Goal: Information Seeking & Learning: Learn about a topic

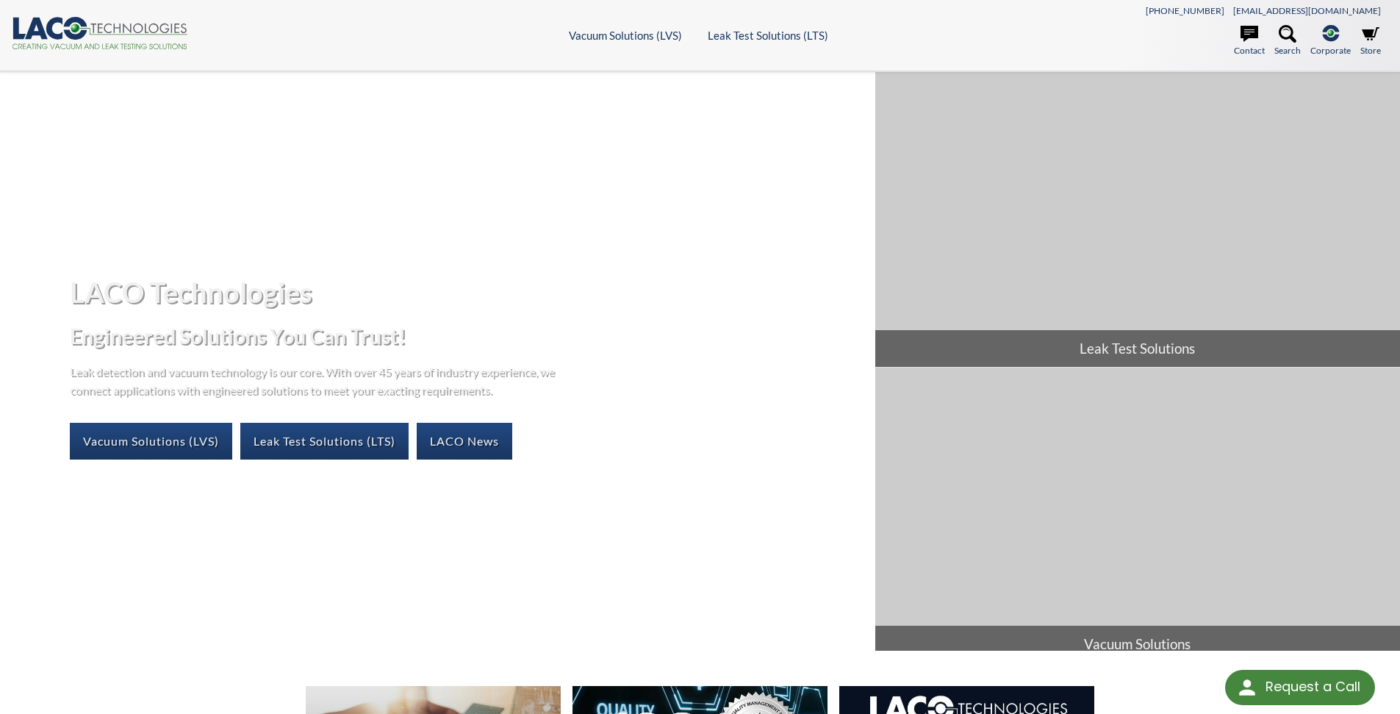
click at [61, 445] on div "LACO Technologies Engineered Solutions You Can Trust! Leak detection and vacuum…" at bounding box center [438, 366] width 876 height 209
drag, startPoint x: 133, startPoint y: 450, endPoint x: 160, endPoint y: 443, distance: 27.5
click at [135, 449] on link "Vacuum Solutions (LVS)" at bounding box center [151, 441] width 162 height 37
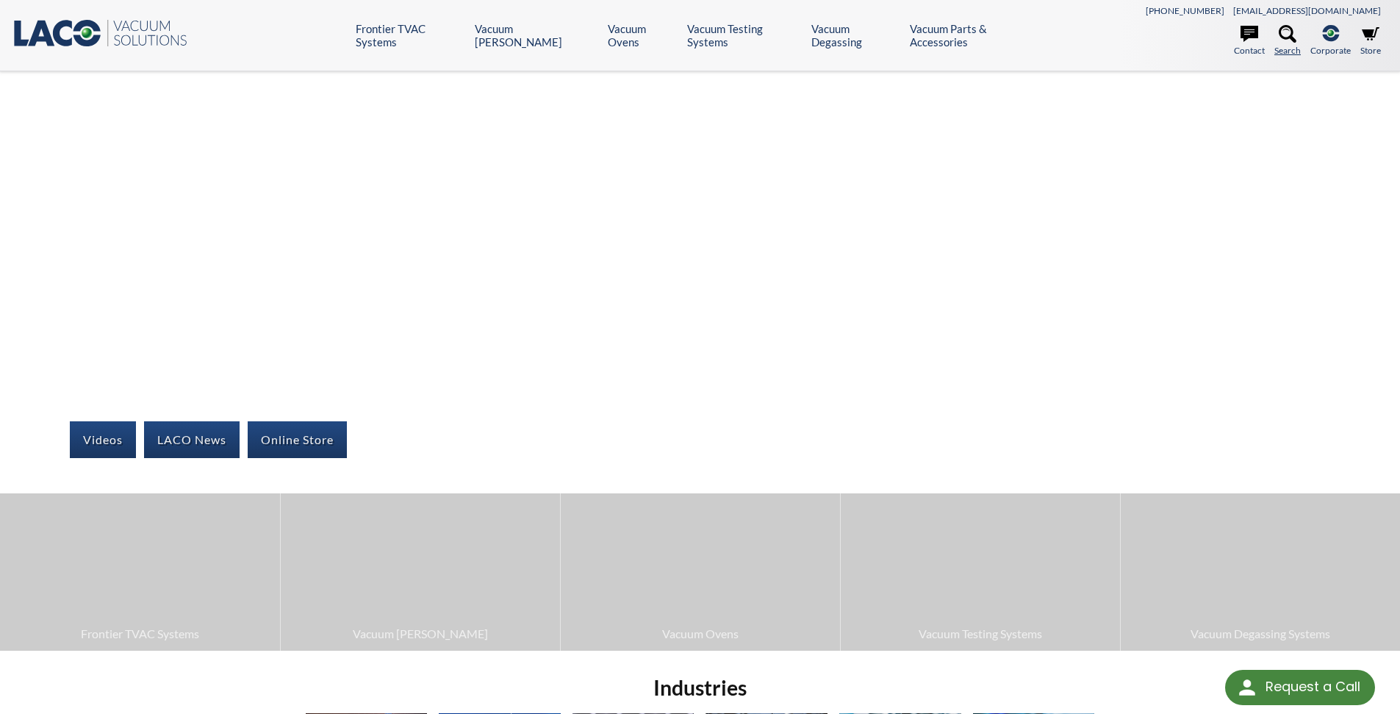
click at [1286, 40] on icon at bounding box center [1288, 34] width 18 height 18
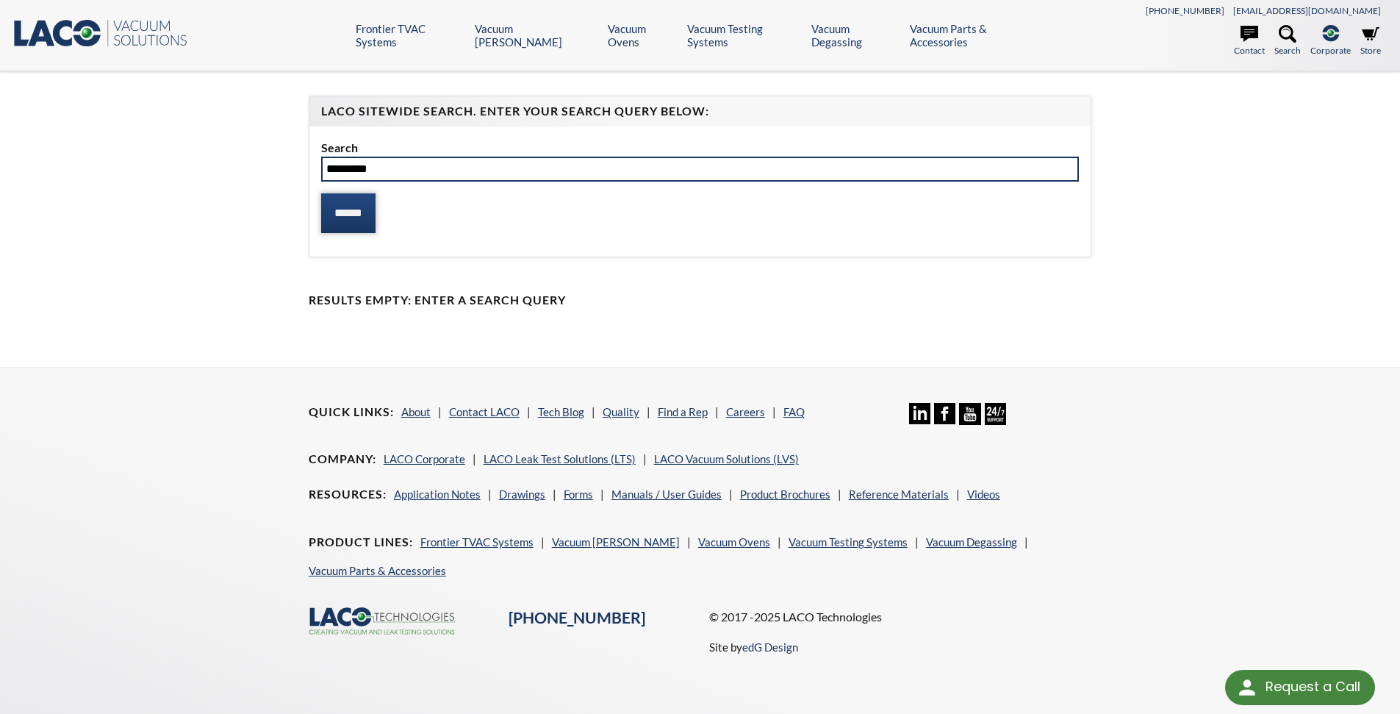
type input "**********"
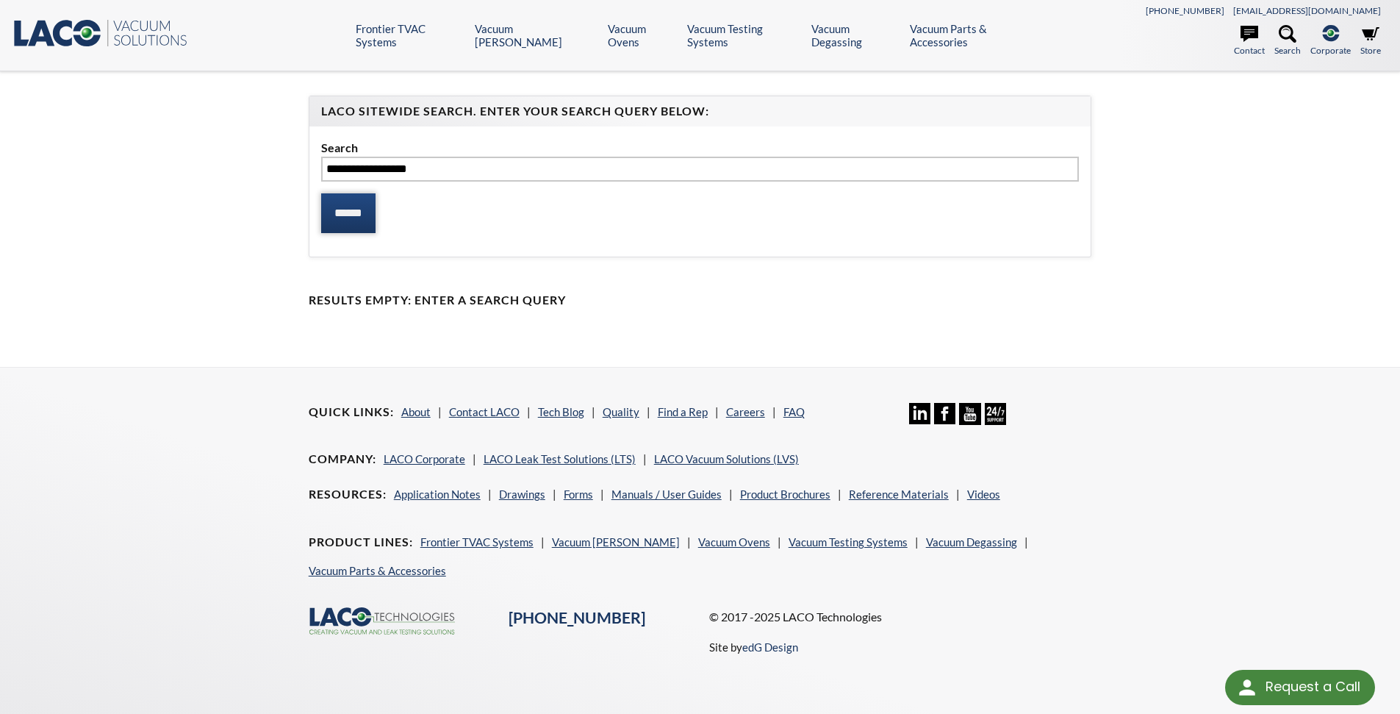
click at [358, 207] on input "******" at bounding box center [348, 213] width 54 height 40
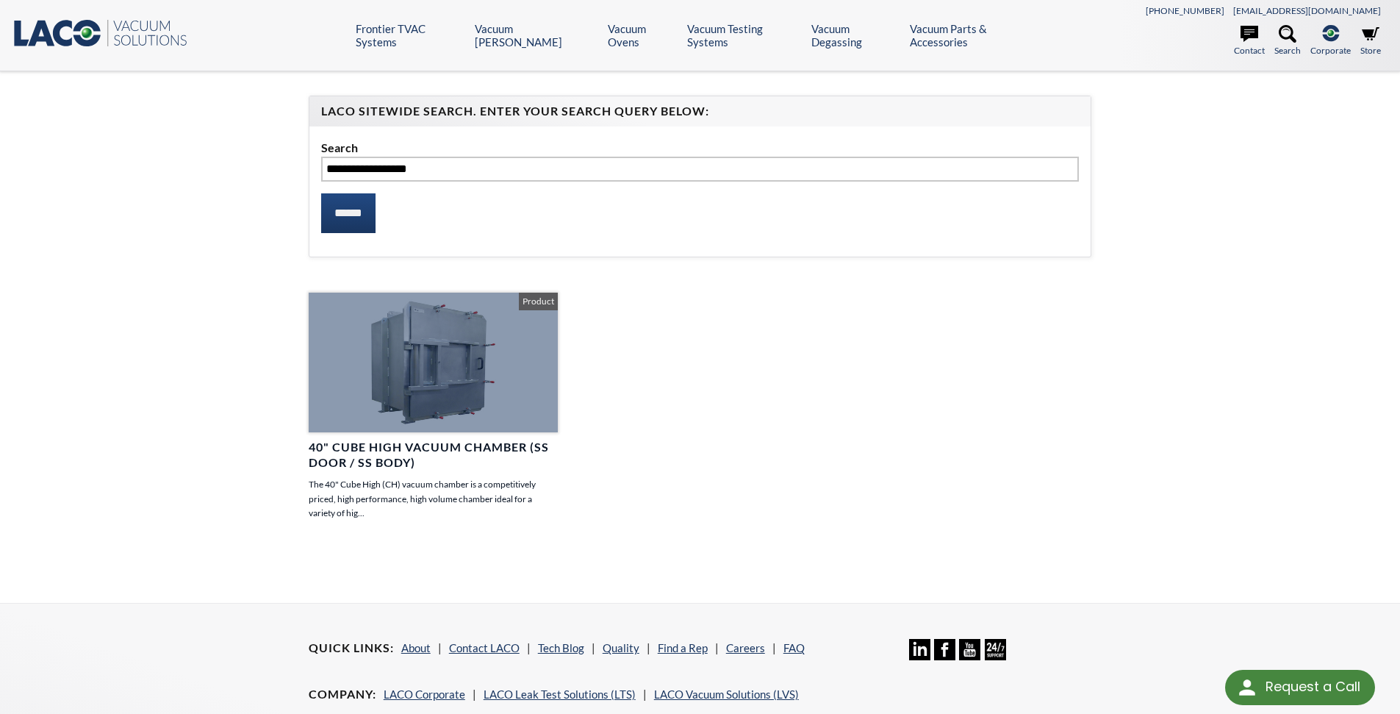
click at [441, 394] on div at bounding box center [433, 363] width 249 height 140
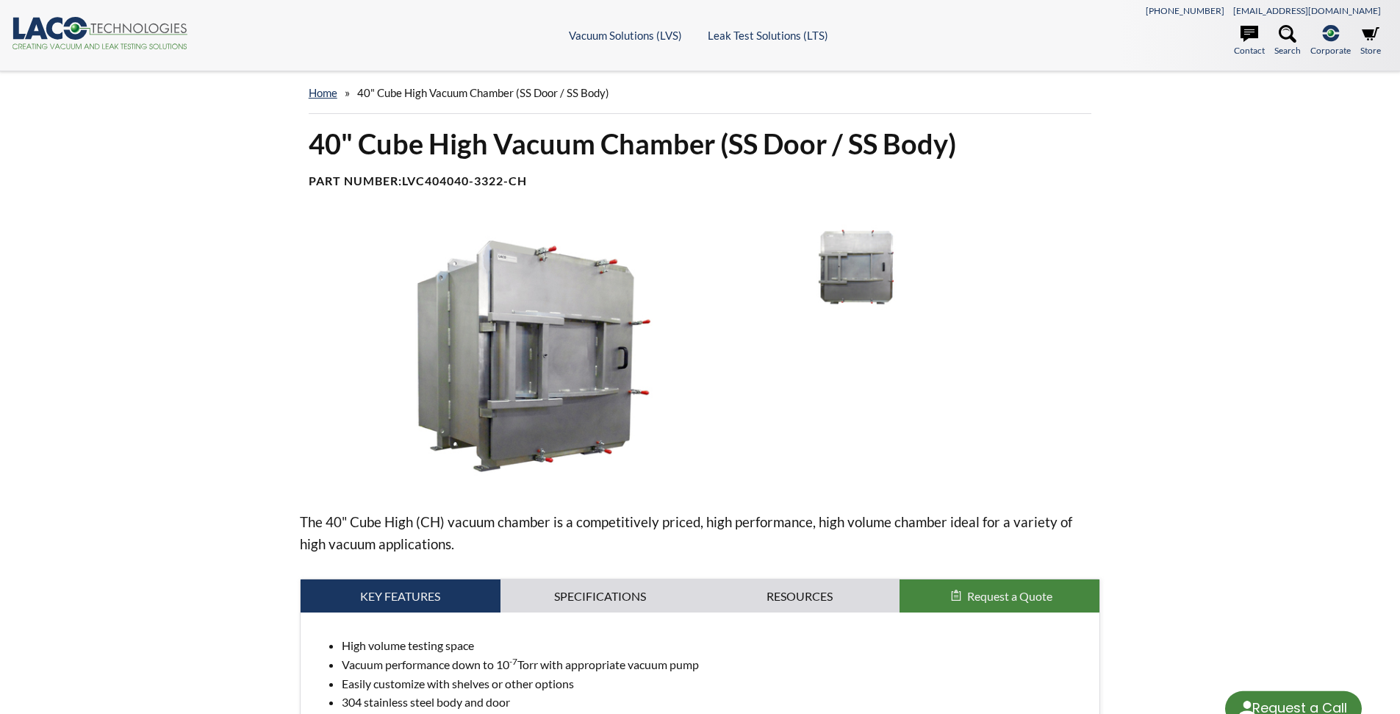
select select "Language Translate Widget"
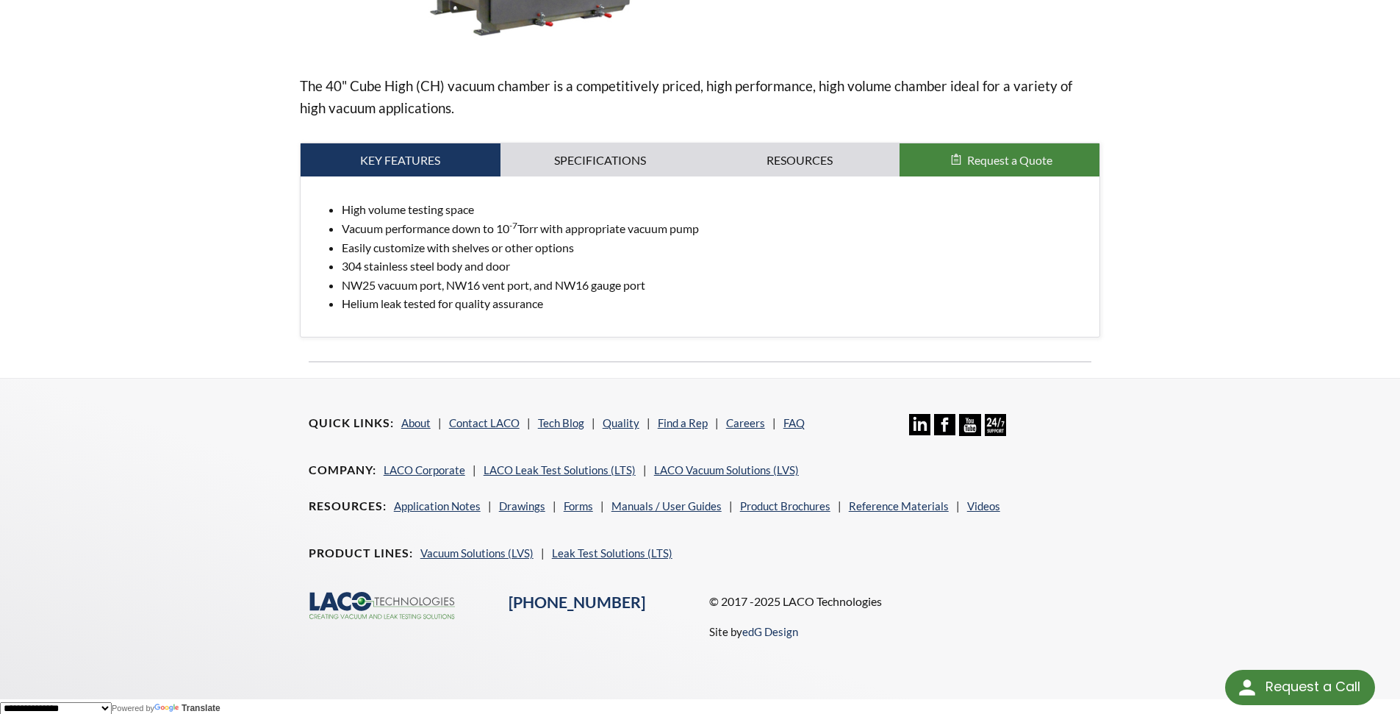
scroll to position [441, 0]
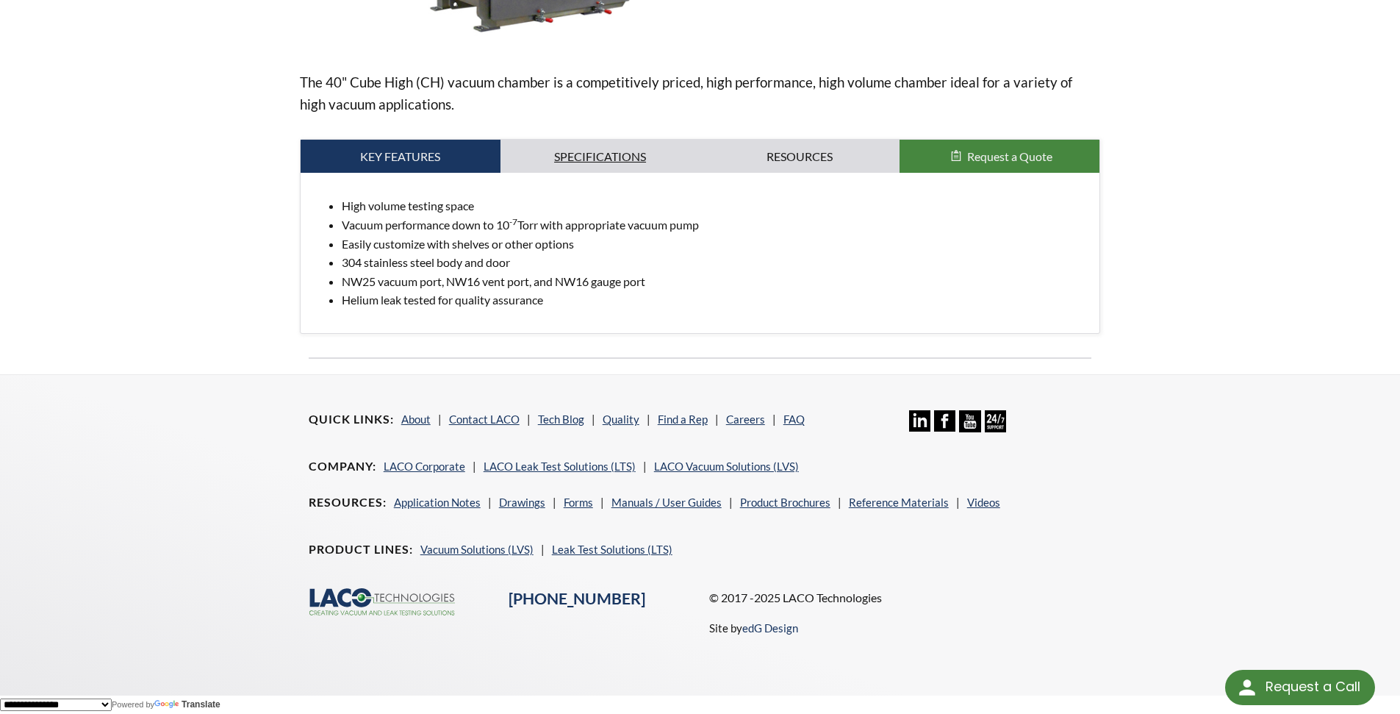
click at [620, 147] on link "Specifications" at bounding box center [601, 157] width 200 height 34
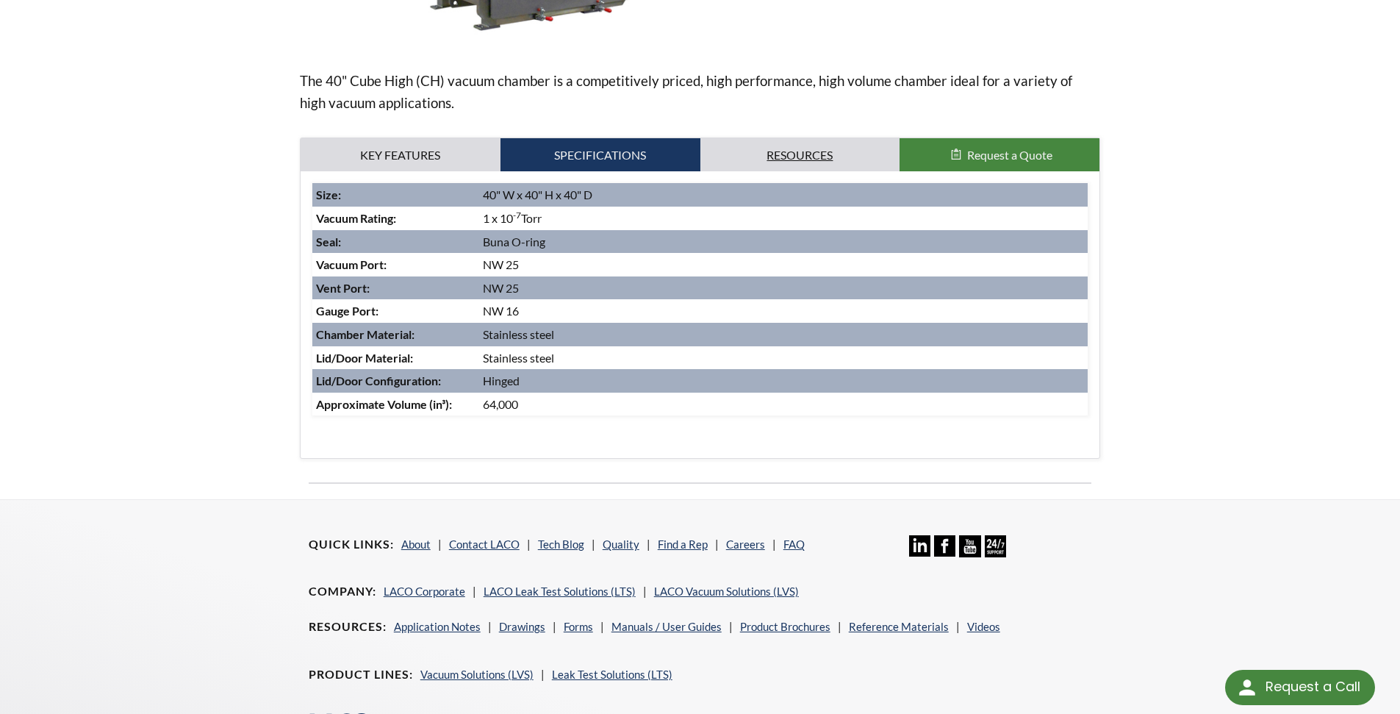
click at [787, 158] on link "Resources" at bounding box center [801, 155] width 200 height 34
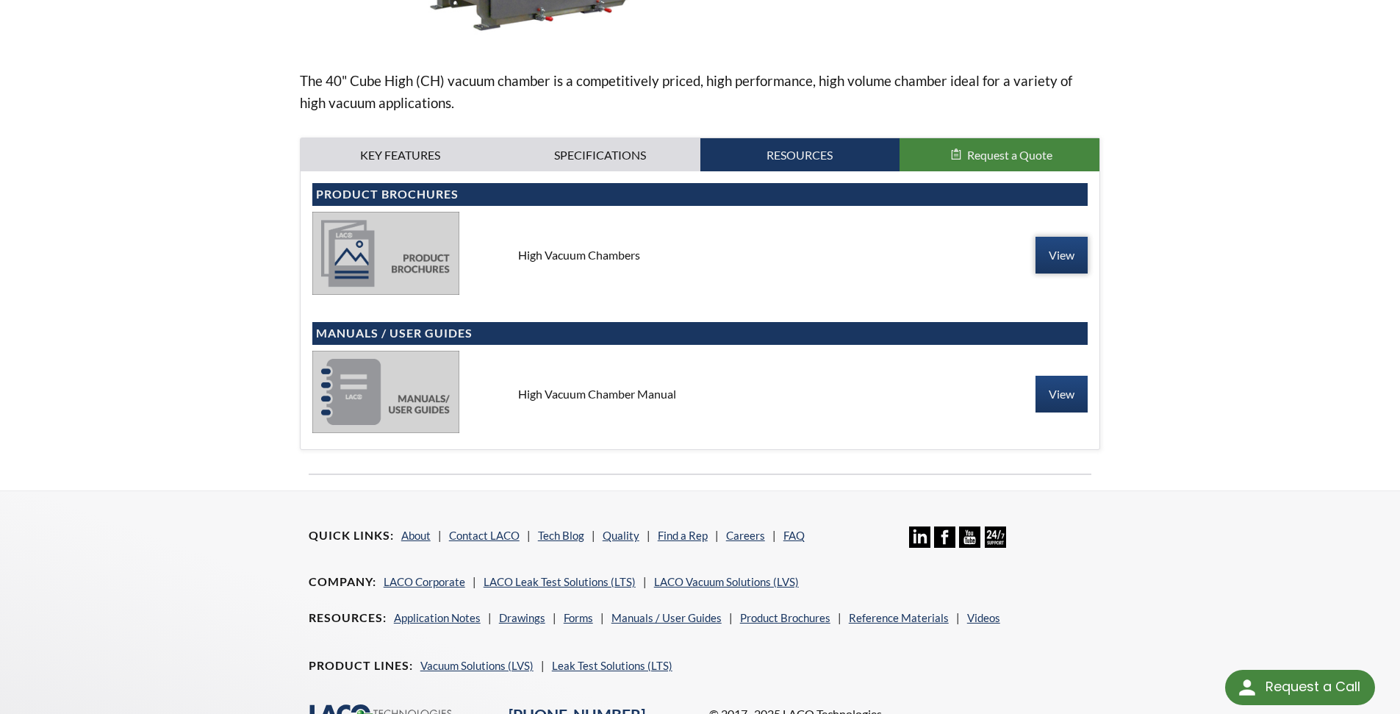
click at [1076, 254] on link "View" at bounding box center [1062, 255] width 52 height 37
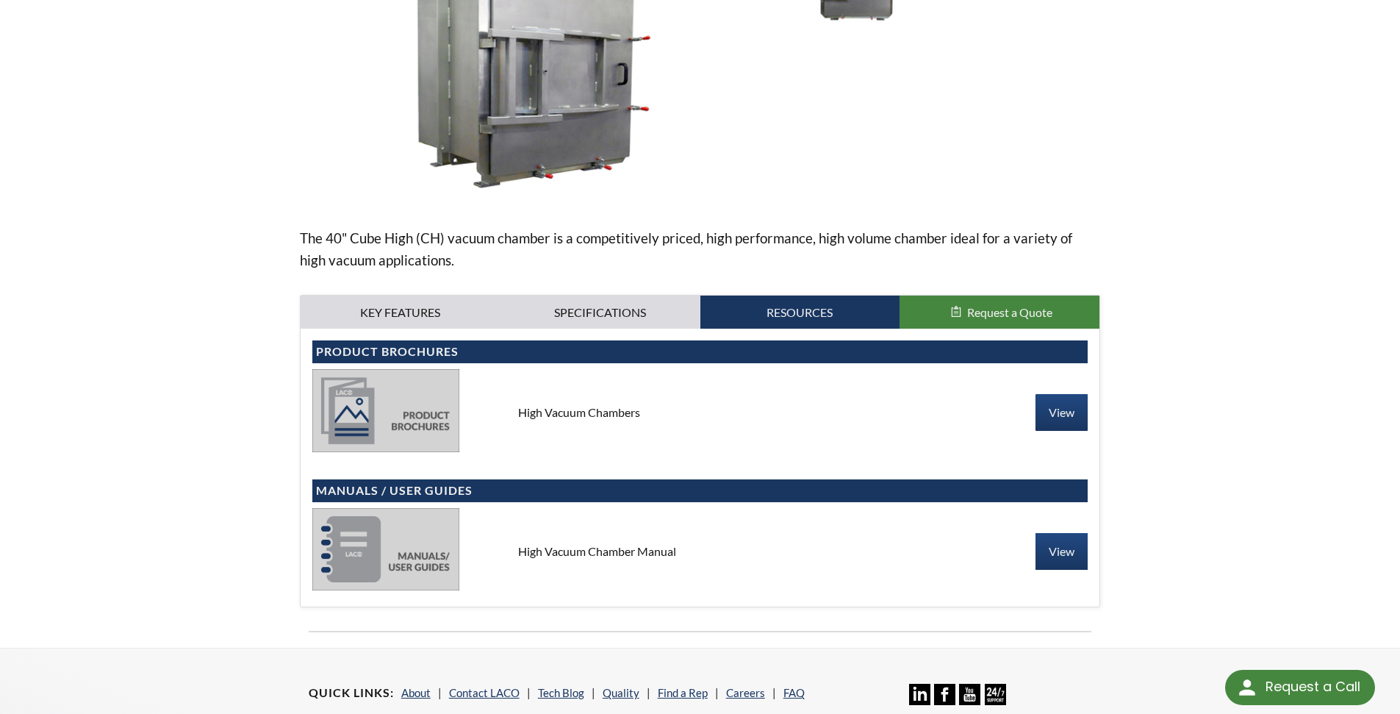
scroll to position [0, 0]
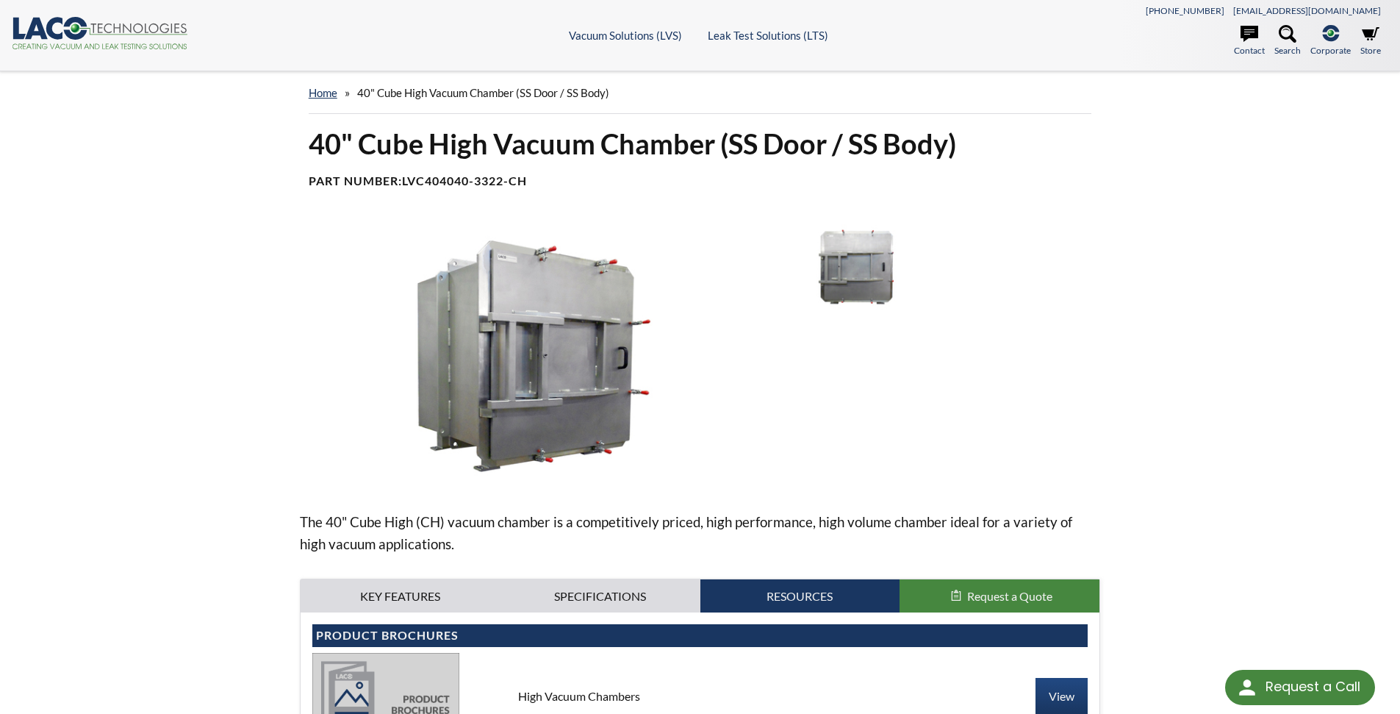
drag, startPoint x: 49, startPoint y: 32, endPoint x: 160, endPoint y: 48, distance: 112.9
click at [49, 32] on icon at bounding box center [54, 28] width 16 height 22
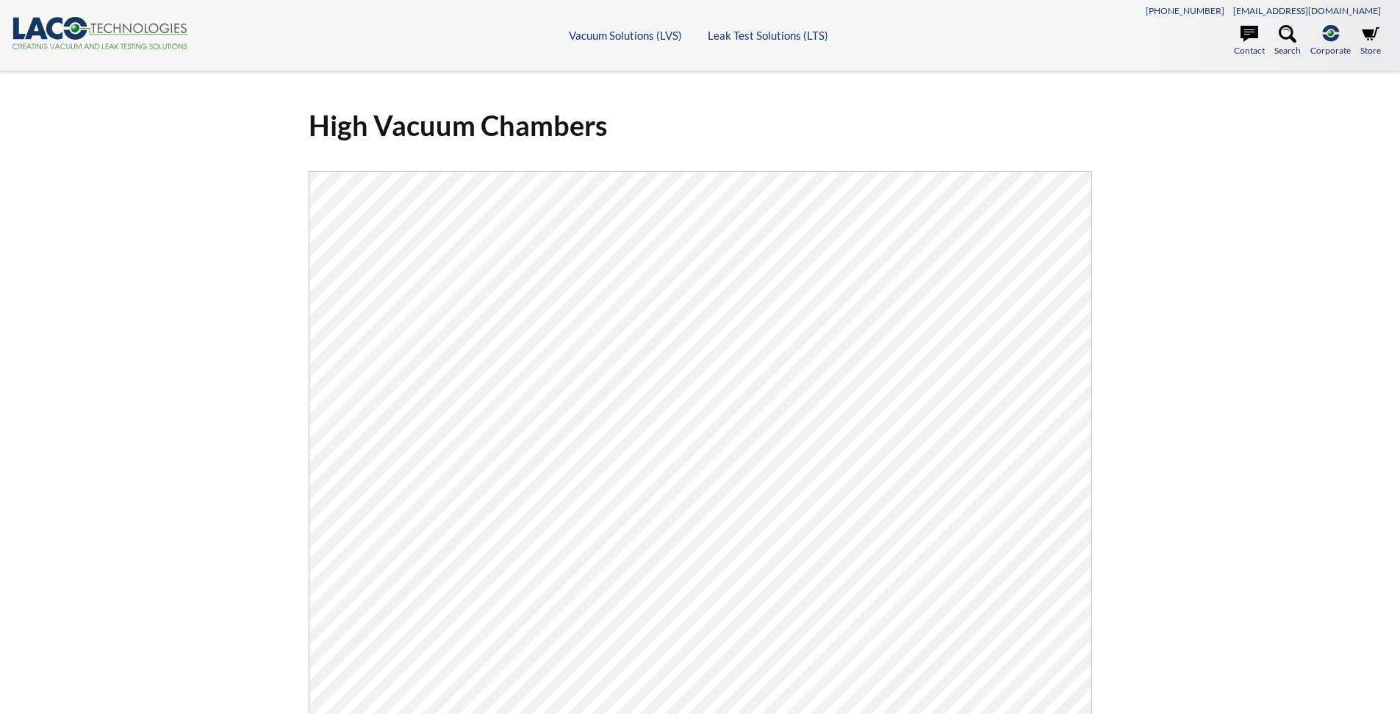
select select "Language Translate Widget"
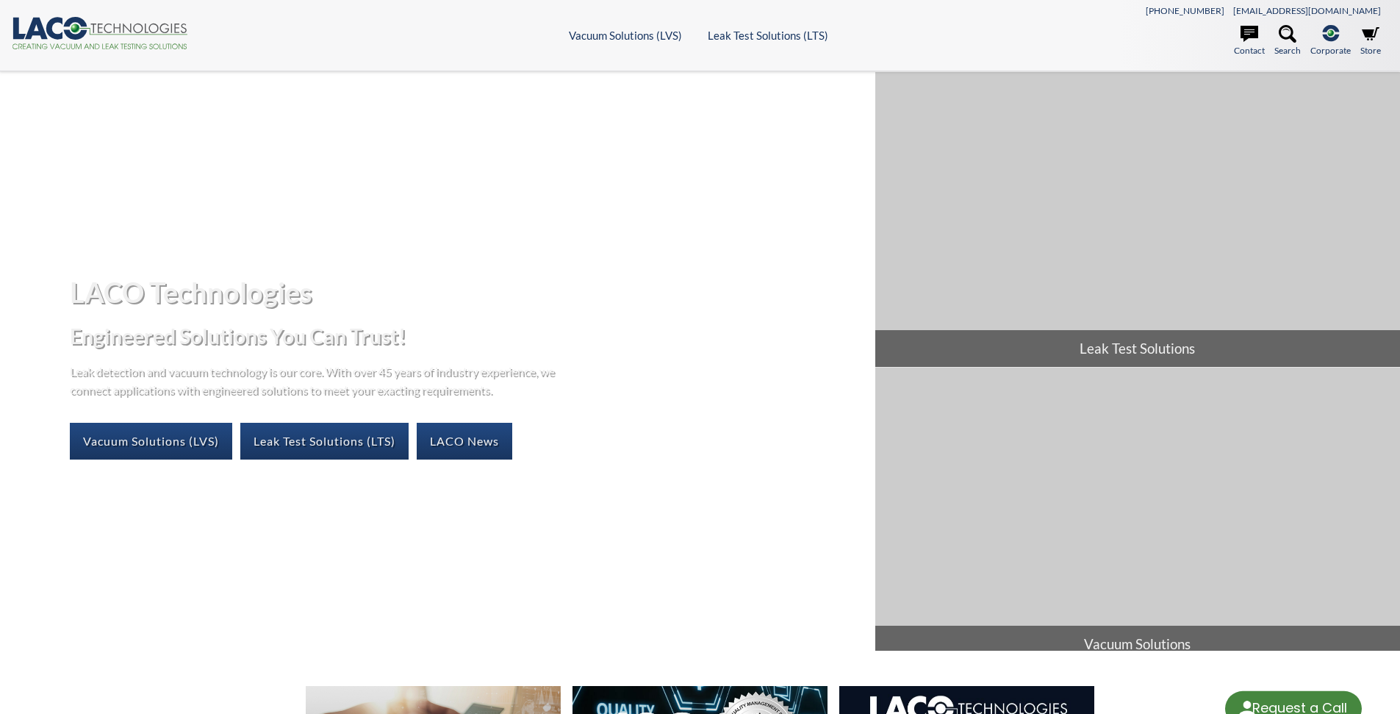
select select "Language Translate Widget"
click at [175, 445] on link "Vacuum Solutions (LVS)" at bounding box center [151, 441] width 162 height 37
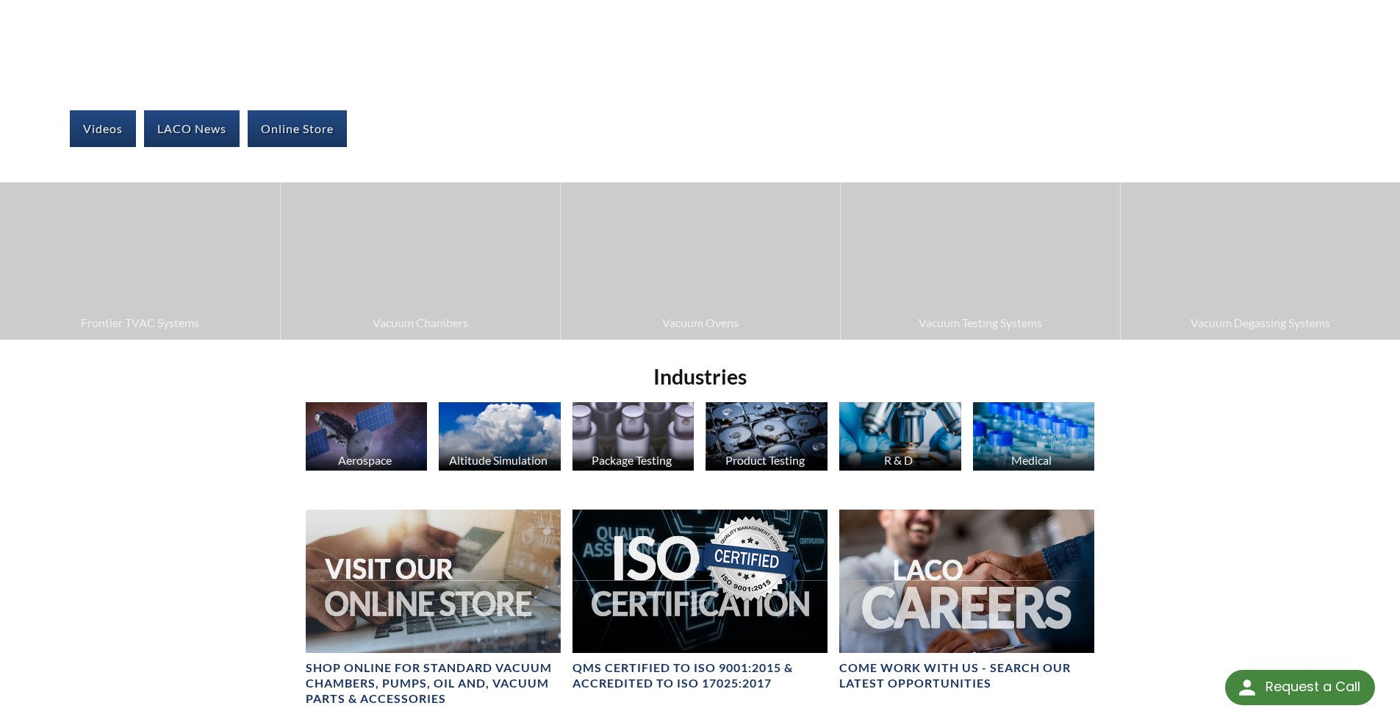
scroll to position [147, 0]
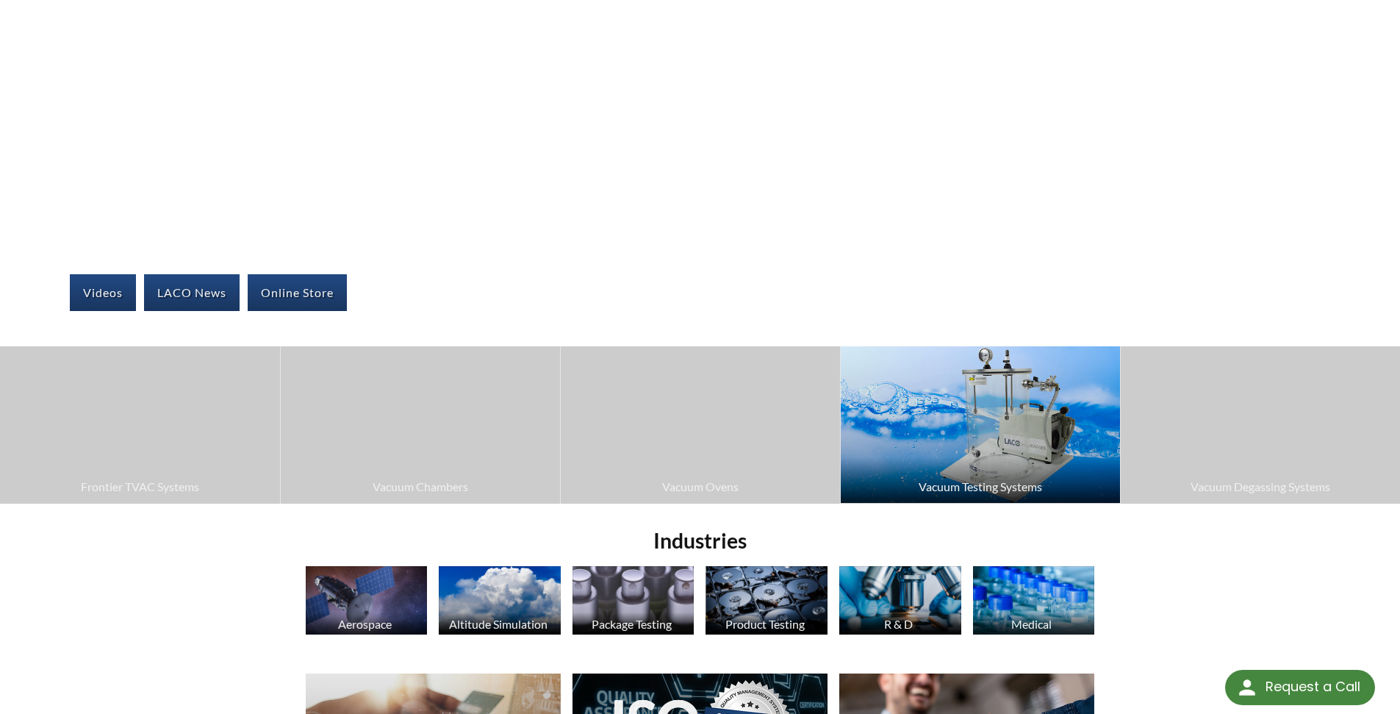
click at [959, 426] on img at bounding box center [980, 424] width 279 height 157
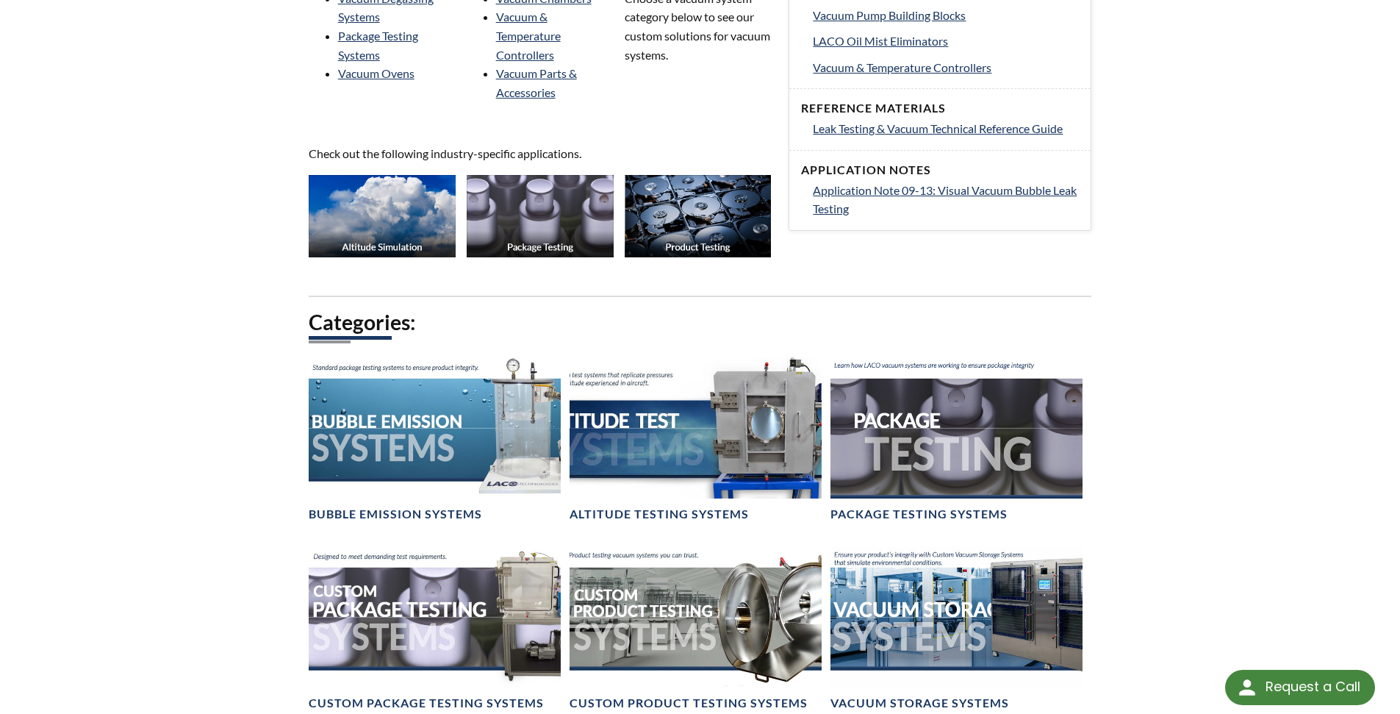
scroll to position [735, 0]
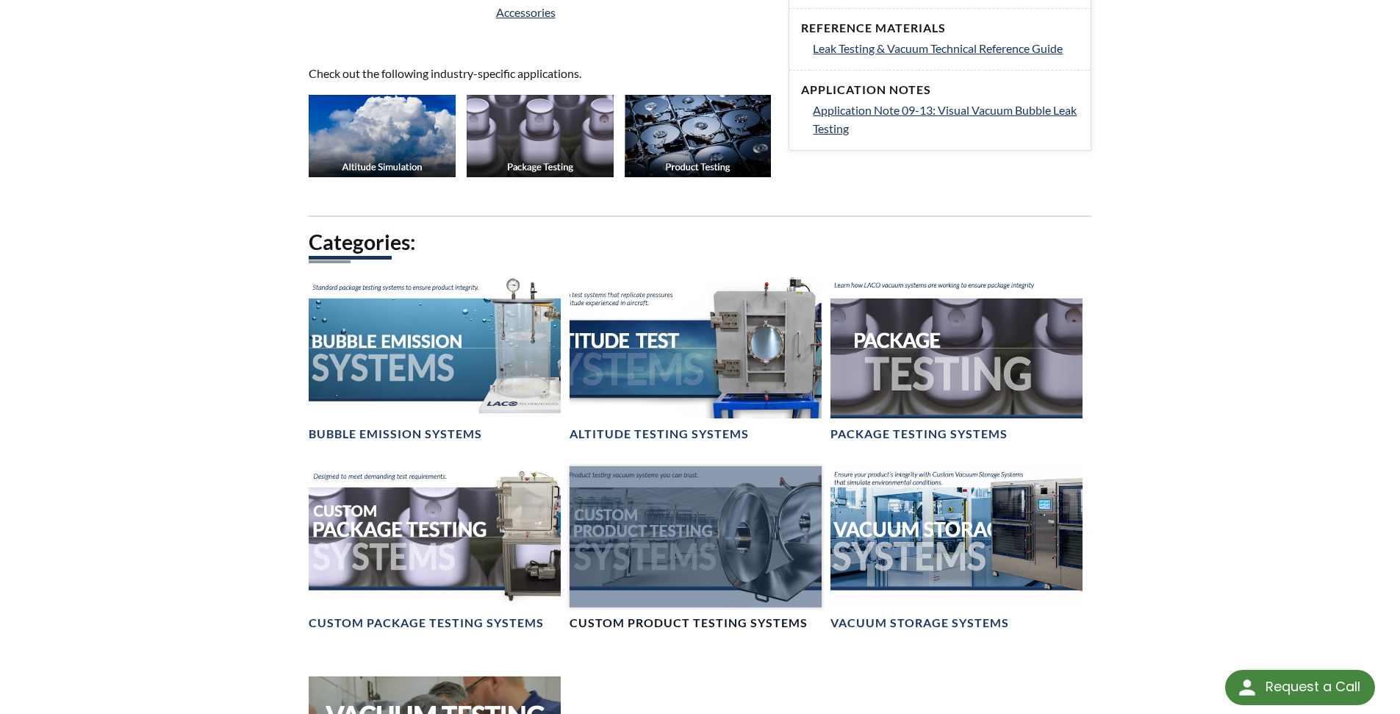
click at [676, 558] on div at bounding box center [696, 537] width 252 height 142
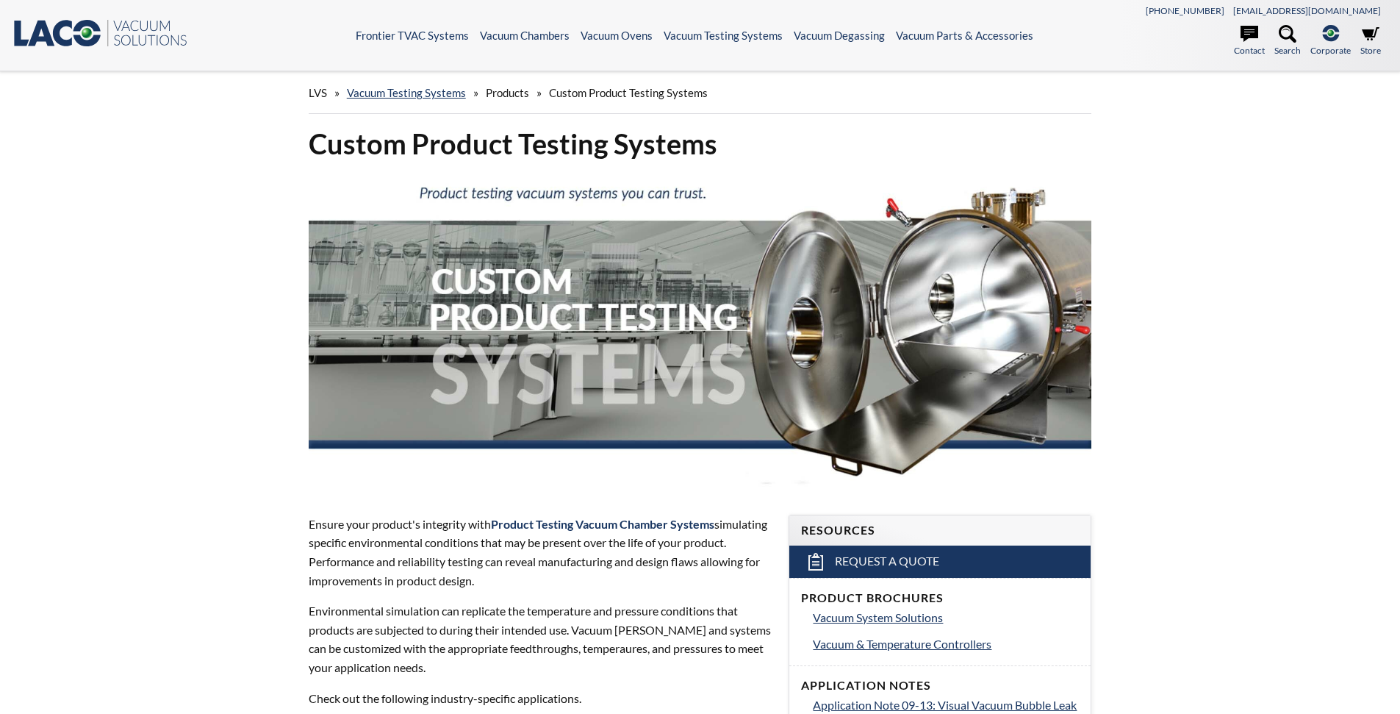
select select "Language Translate Widget"
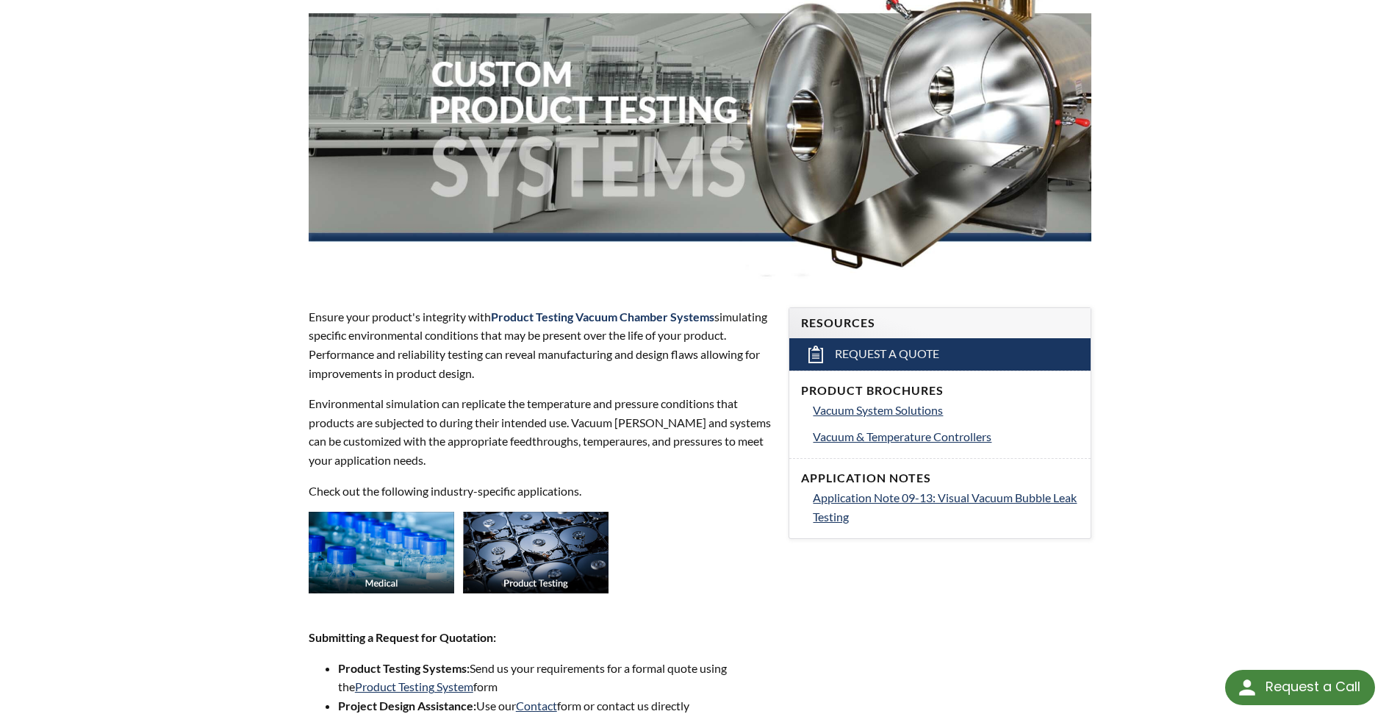
scroll to position [221, 0]
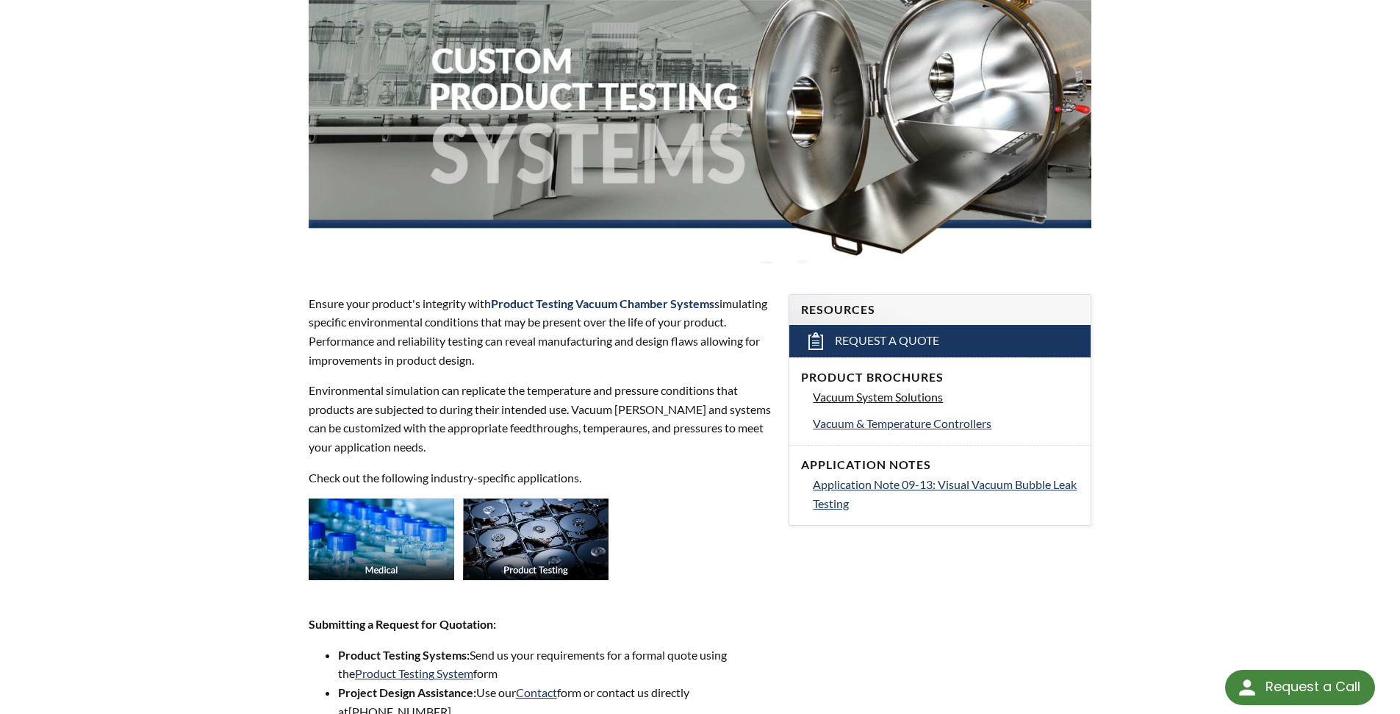
click at [881, 400] on span "Vacuum System Solutions" at bounding box center [878, 397] width 130 height 14
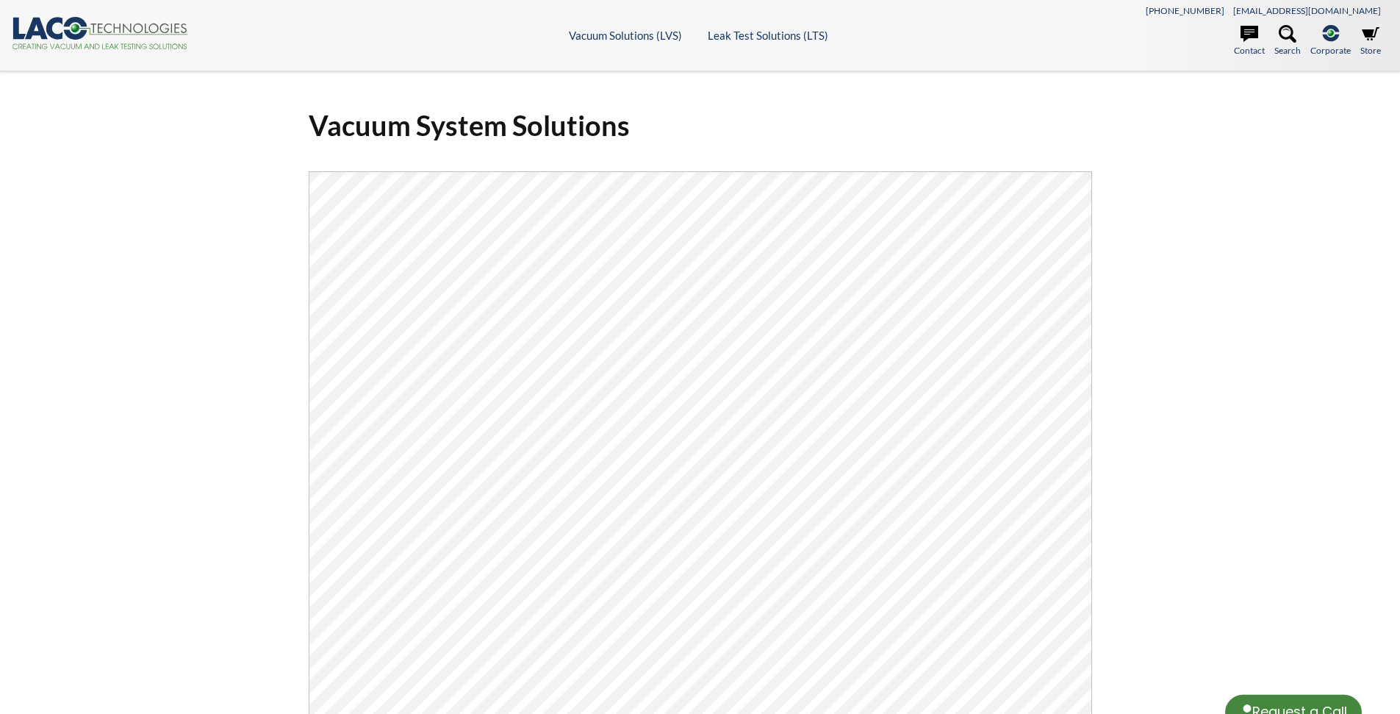
select select "Language Translate Widget"
